Goal: Information Seeking & Learning: Learn about a topic

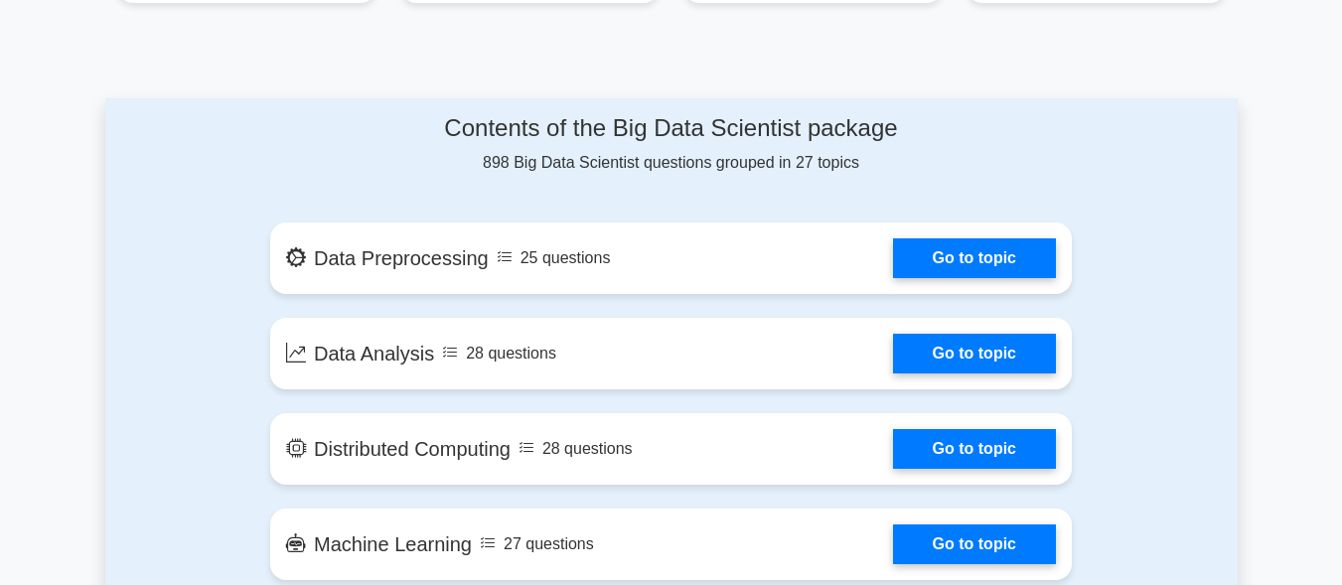
scroll to position [994, 0]
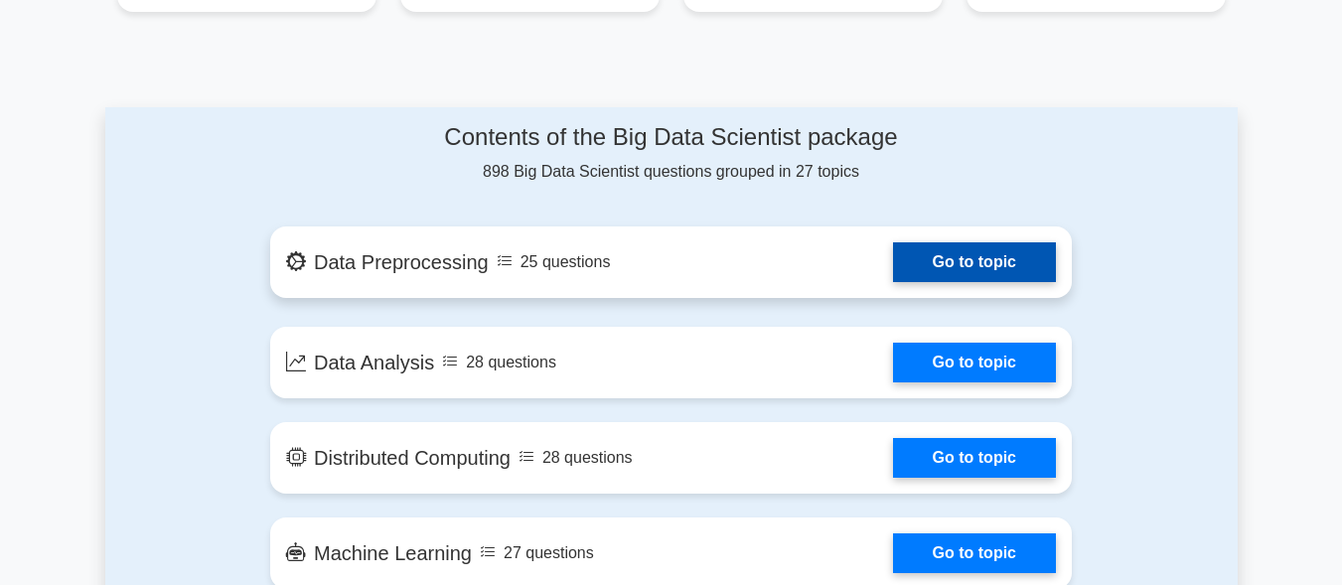
click at [1020, 242] on link "Go to topic" at bounding box center [974, 262] width 163 height 40
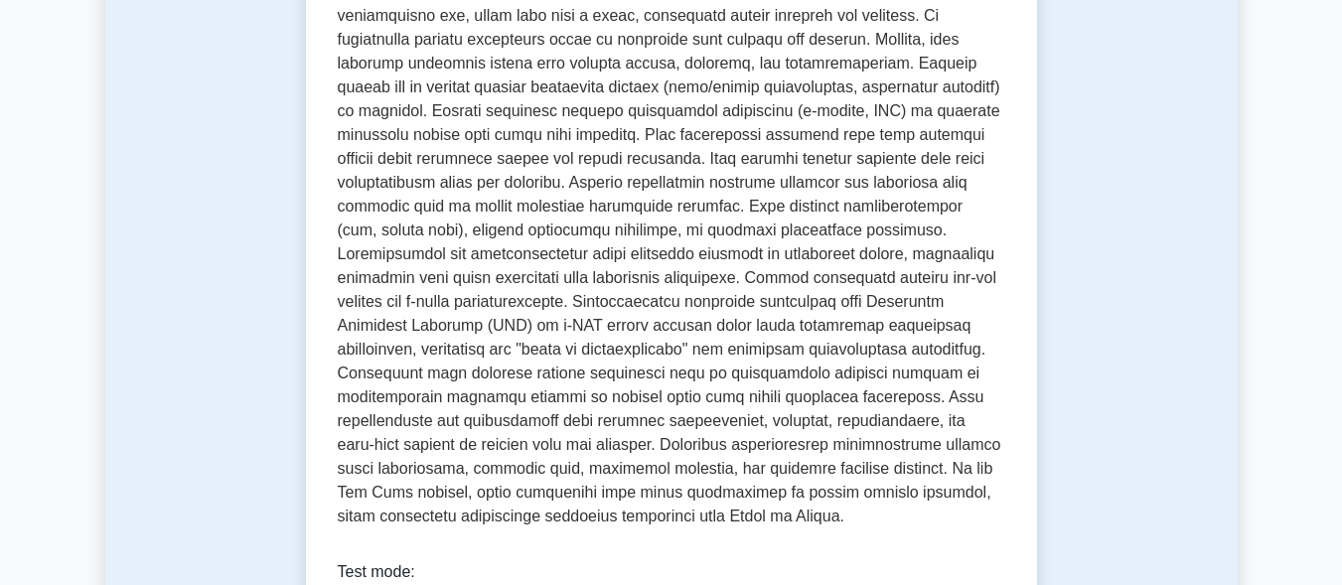
scroll to position [477, 0]
